Goal: Information Seeking & Learning: Learn about a topic

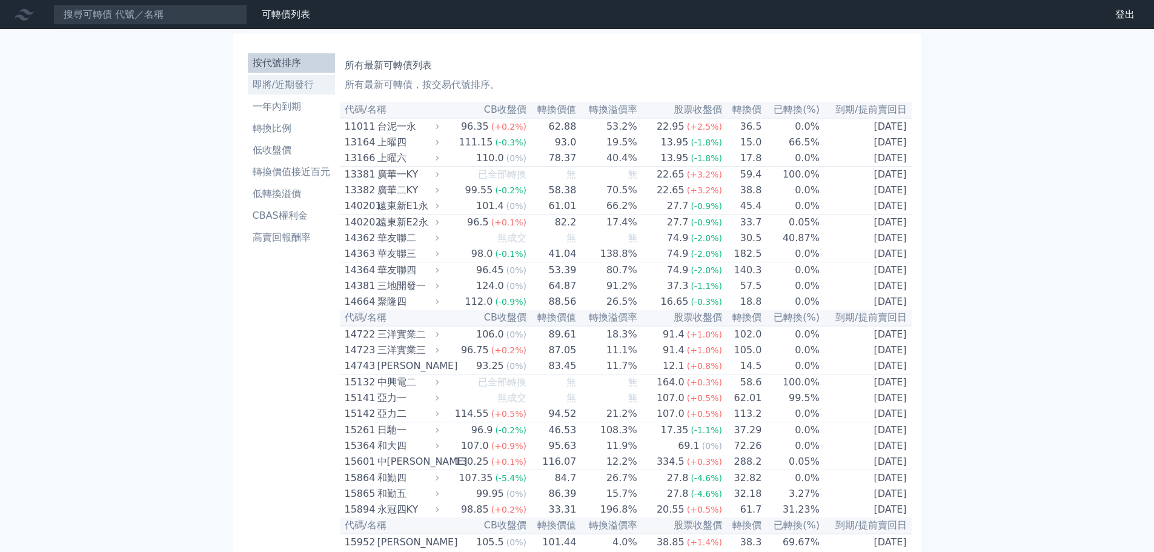
click at [279, 86] on li "即將/近期發行" at bounding box center [291, 85] width 87 height 15
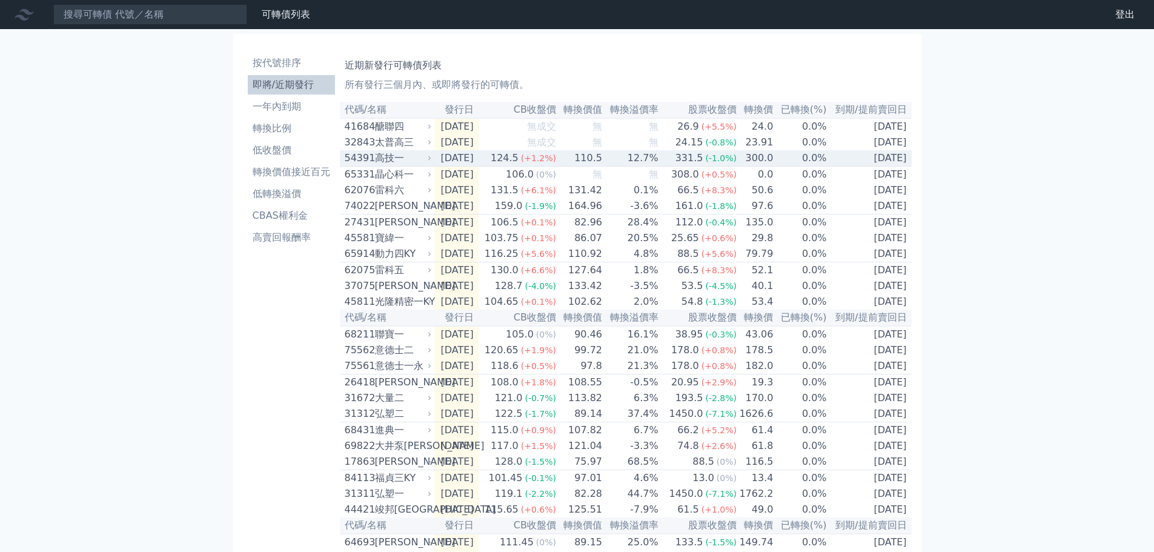
click at [385, 165] on div "高技一" at bounding box center [402, 158] width 55 height 15
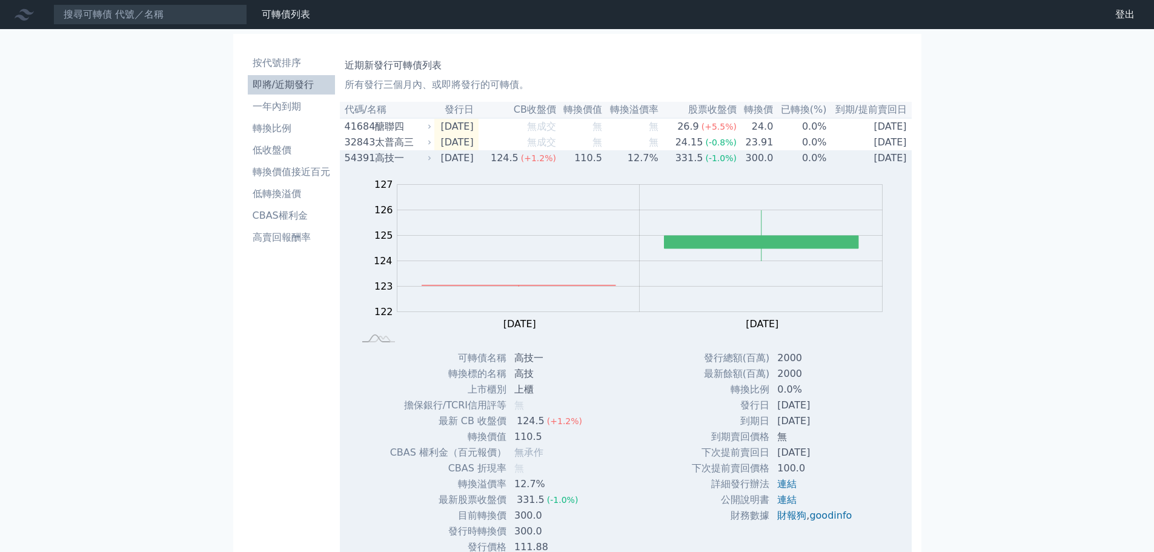
click at [384, 160] on div "高技一" at bounding box center [402, 158] width 55 height 15
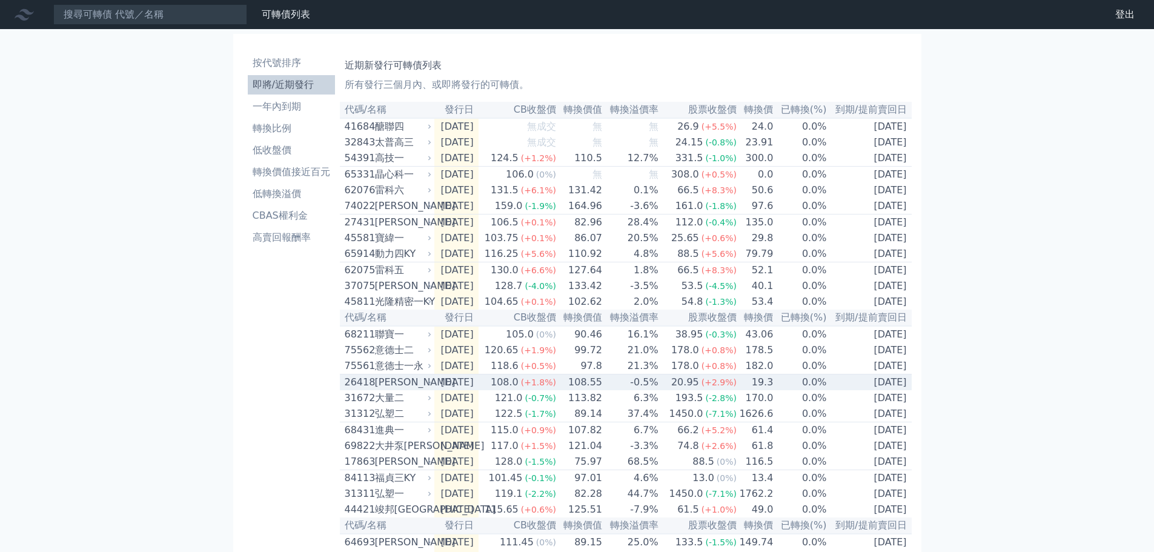
click at [521, 390] on div "108.0" at bounding box center [504, 382] width 33 height 15
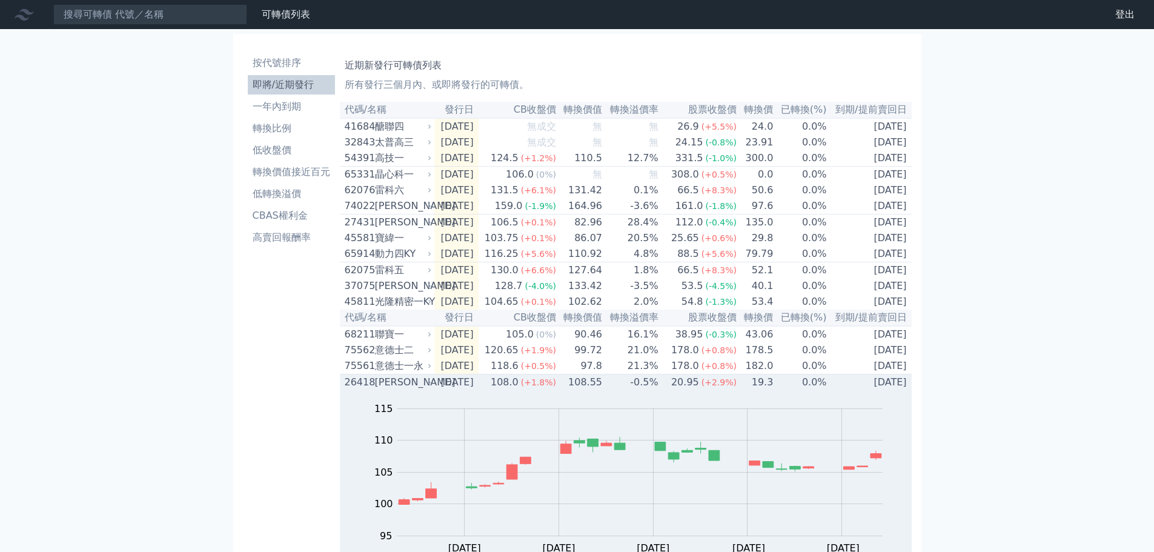
click at [388, 390] on div "[PERSON_NAME]" at bounding box center [402, 382] width 55 height 15
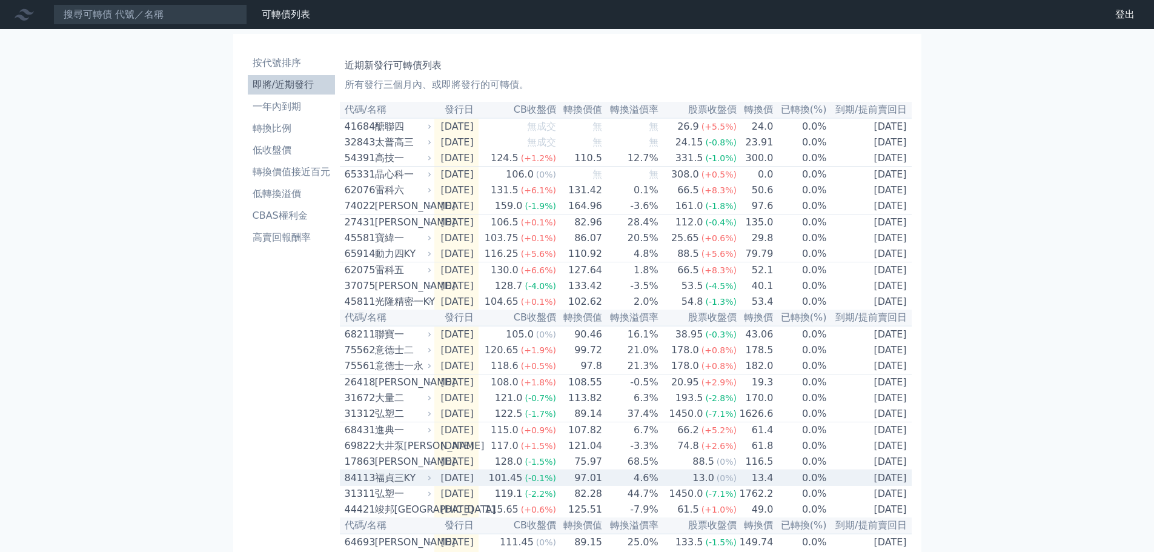
click at [523, 485] on div "101.45" at bounding box center [505, 478] width 39 height 15
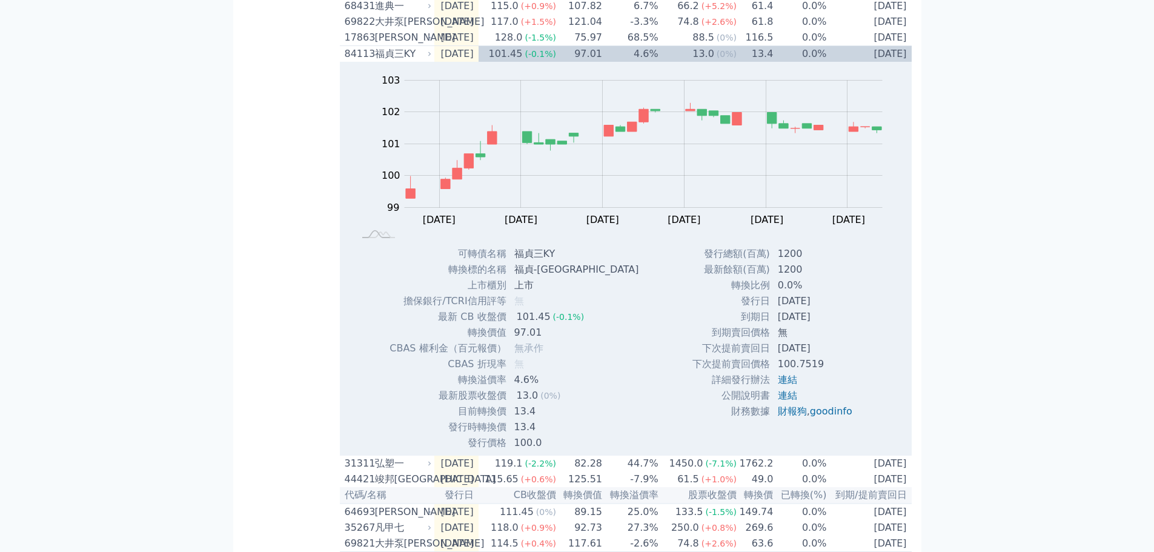
scroll to position [303, 0]
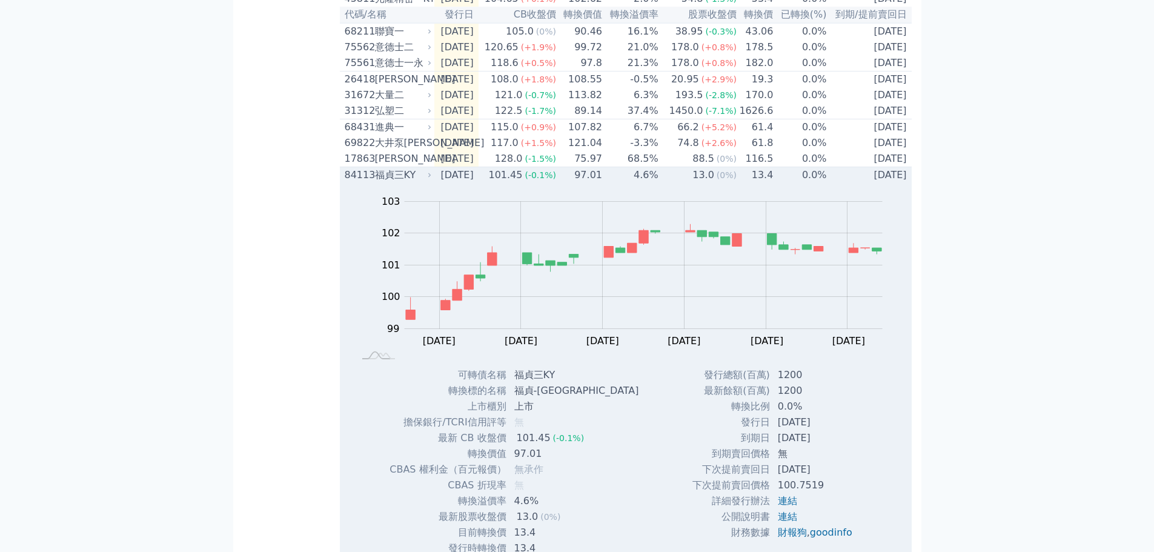
click at [411, 182] on div "福貞三KY" at bounding box center [402, 175] width 55 height 15
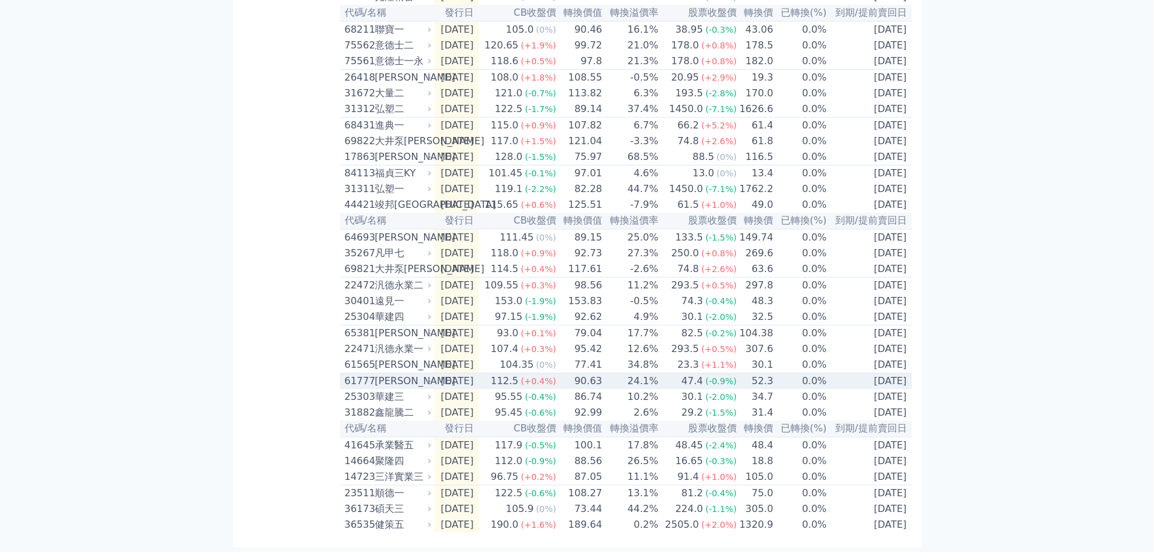
scroll to position [0, 0]
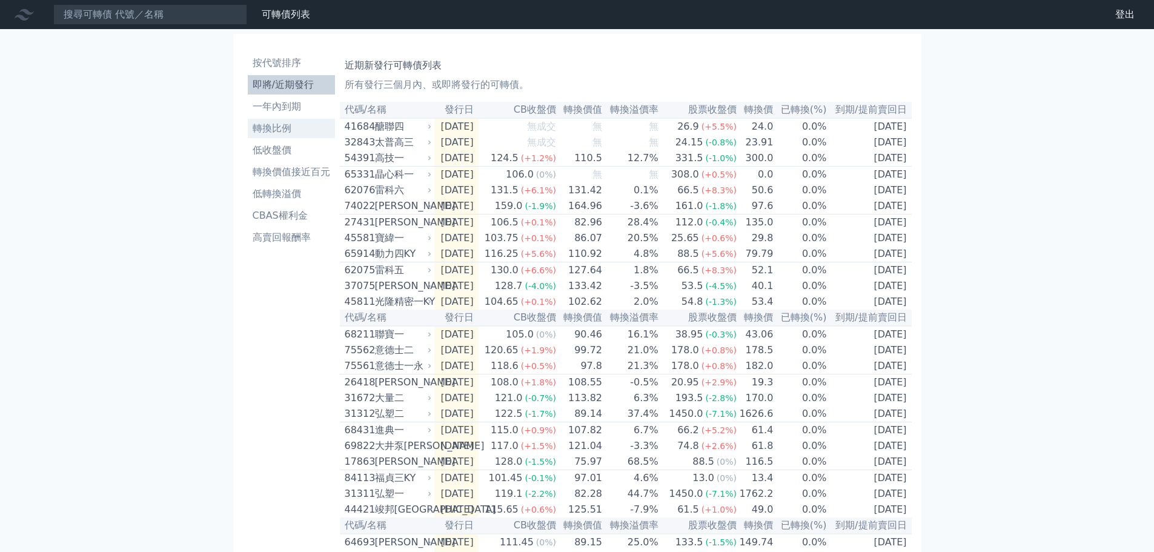
click at [285, 130] on li "轉換比例" at bounding box center [291, 128] width 87 height 15
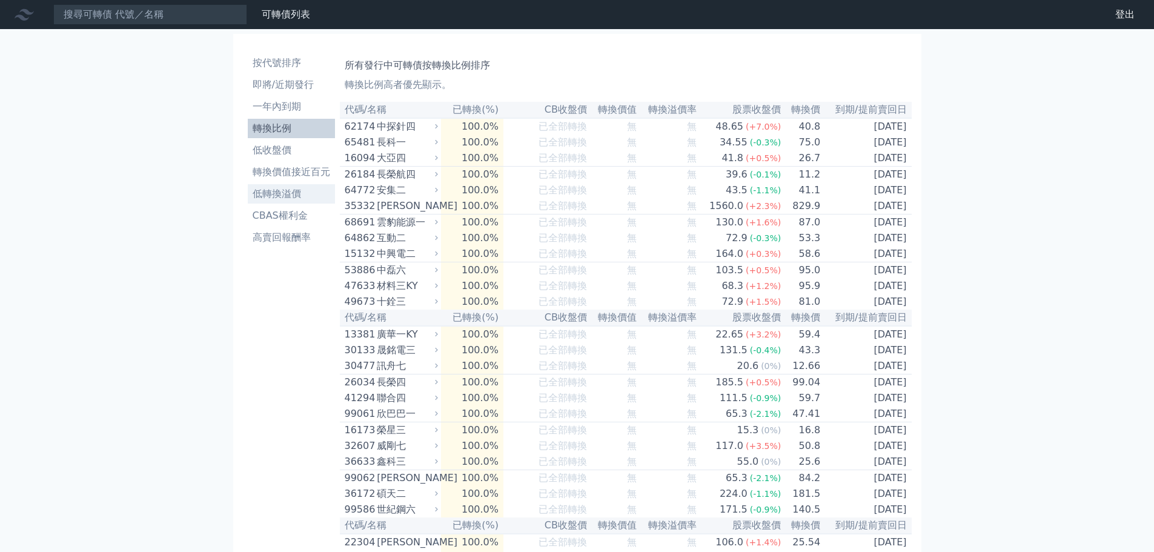
click at [273, 193] on li "低轉換溢價" at bounding box center [291, 194] width 87 height 15
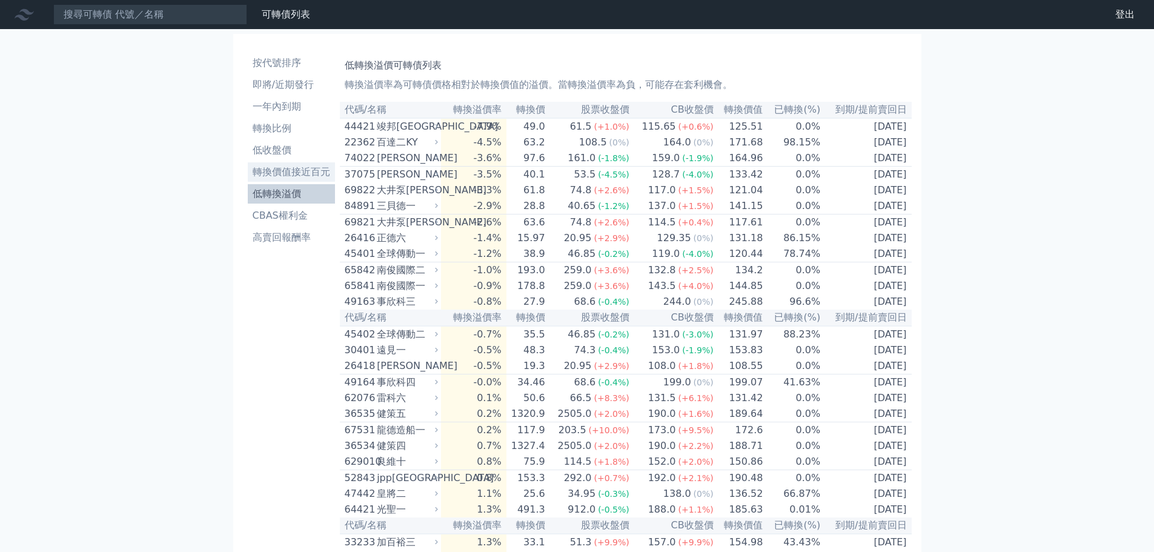
click at [273, 173] on li "轉換價值接近百元" at bounding box center [291, 172] width 87 height 15
